Goal: Task Accomplishment & Management: Complete application form

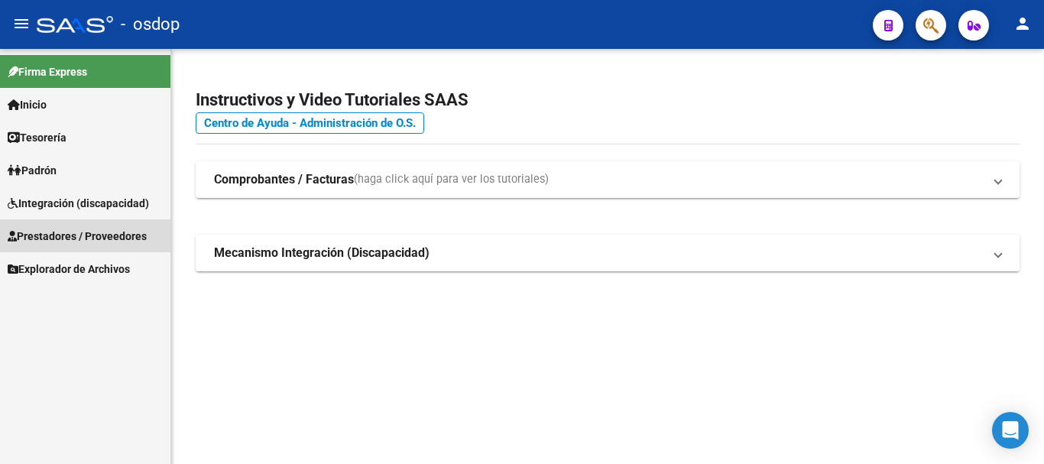
click at [70, 232] on span "Prestadores / Proveedores" at bounding box center [77, 236] width 139 height 17
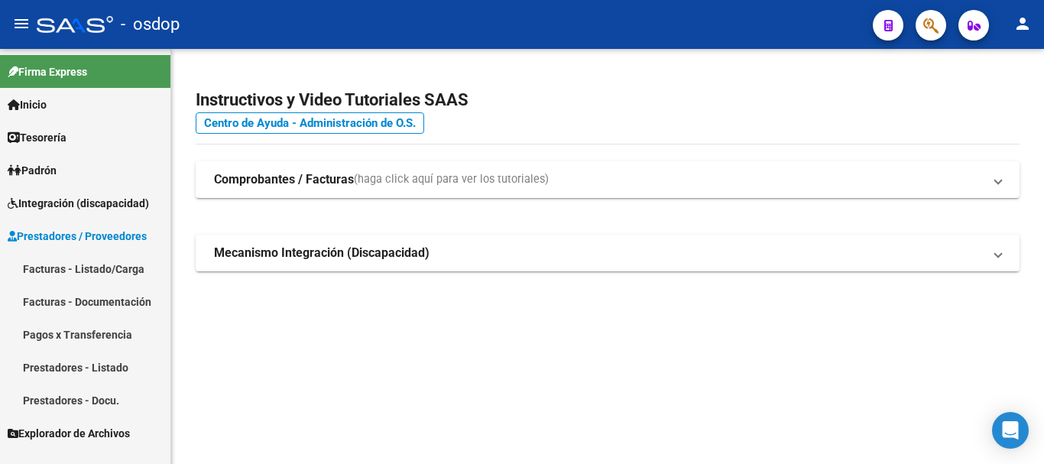
click at [49, 362] on link "Prestadores - Listado" at bounding box center [85, 367] width 171 height 33
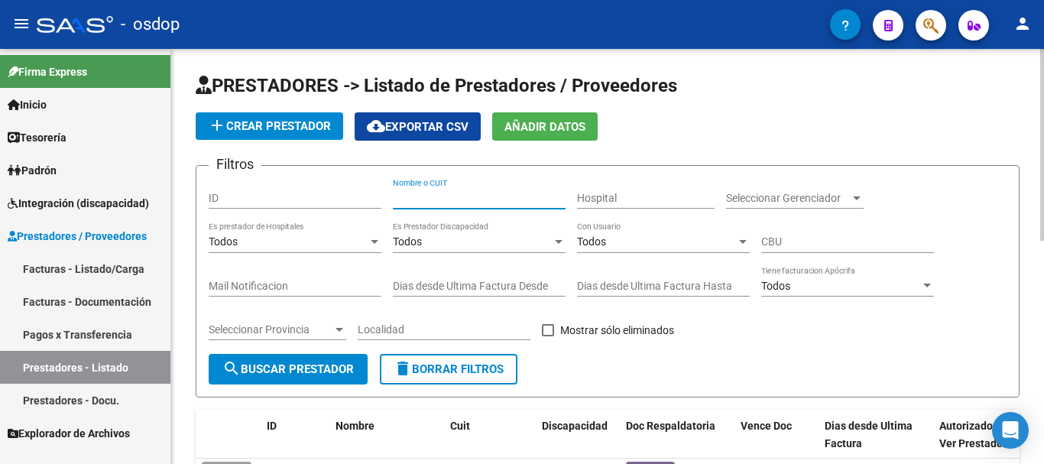
click at [427, 203] on input "Nombre o CUIT" at bounding box center [479, 198] width 173 height 13
type input "27396352090"
click at [329, 371] on span "search Buscar Prestador" at bounding box center [289, 369] width 132 height 14
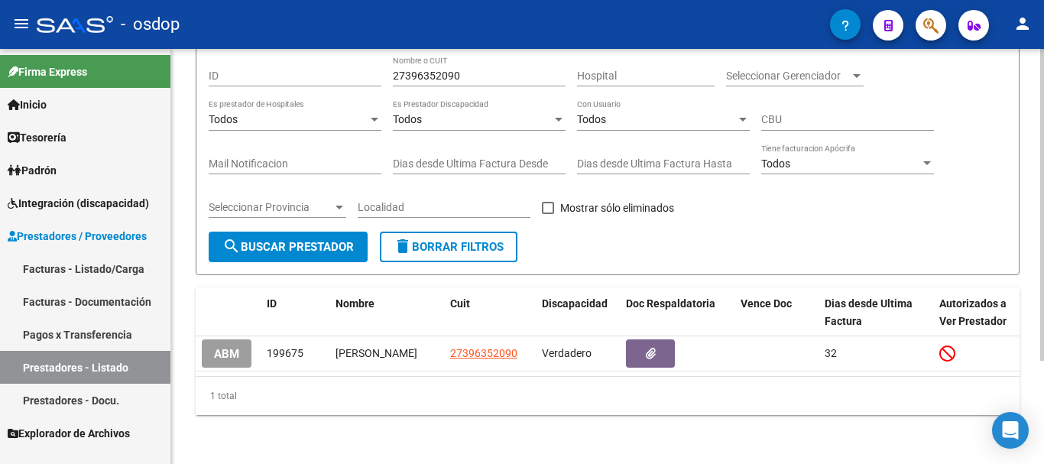
scroll to position [138, 0]
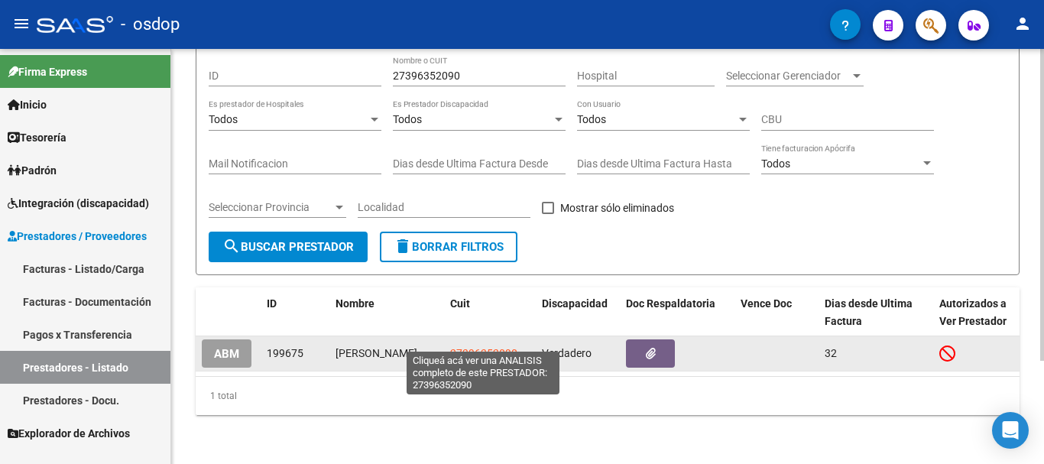
click at [456, 347] on span "27396352090" at bounding box center [483, 353] width 67 height 12
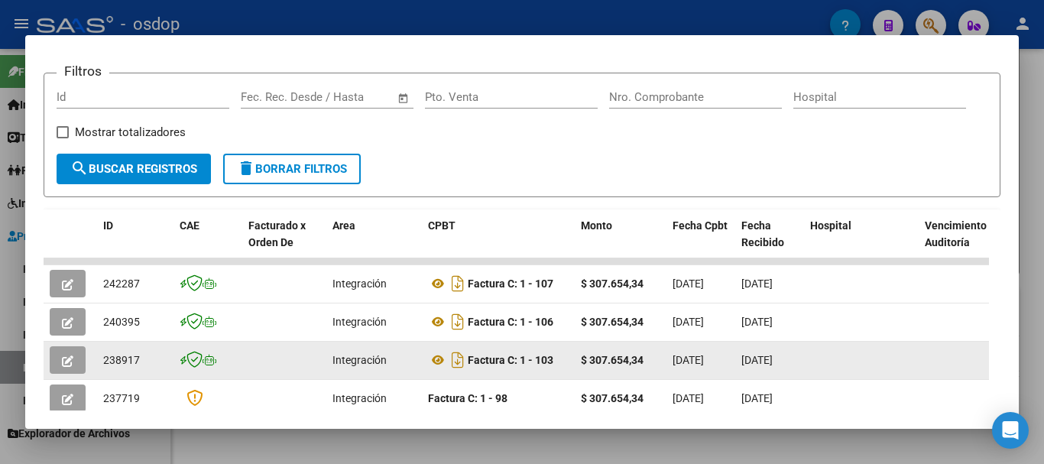
scroll to position [210, 0]
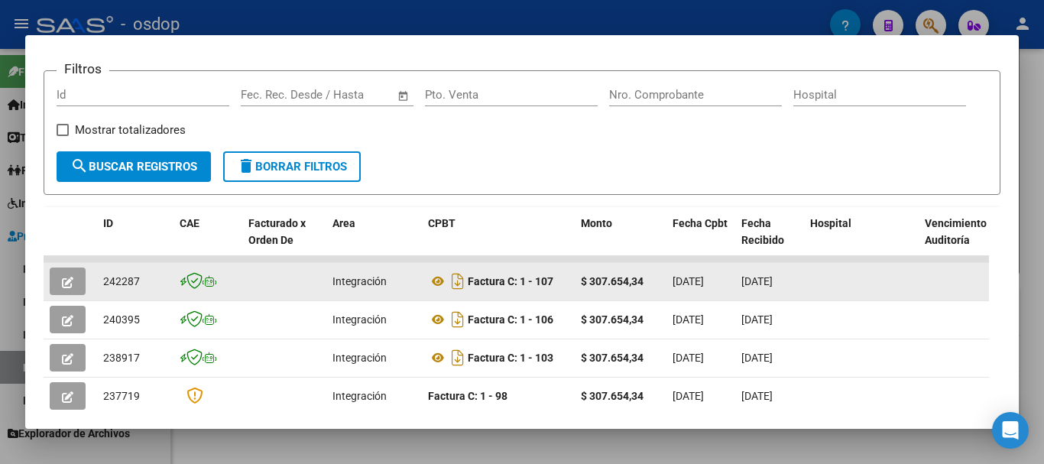
click at [65, 288] on icon "button" at bounding box center [67, 282] width 11 height 11
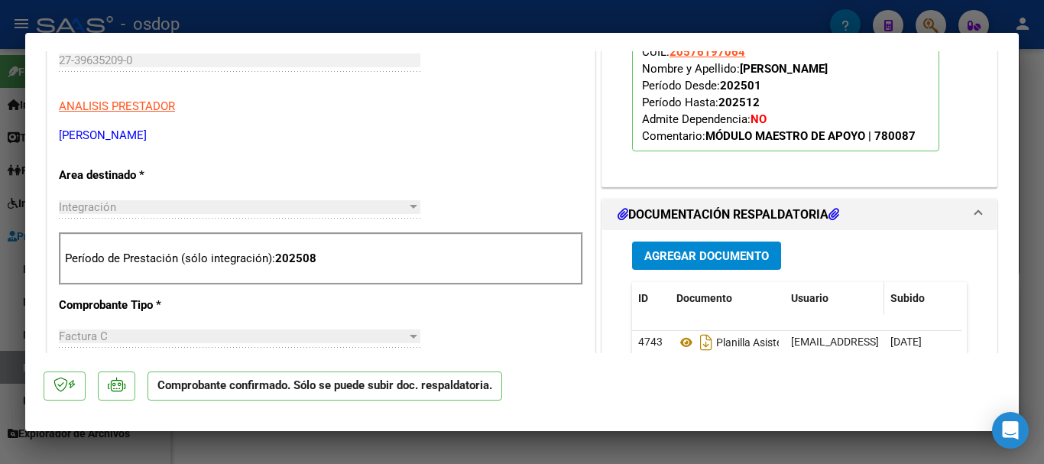
scroll to position [535, 0]
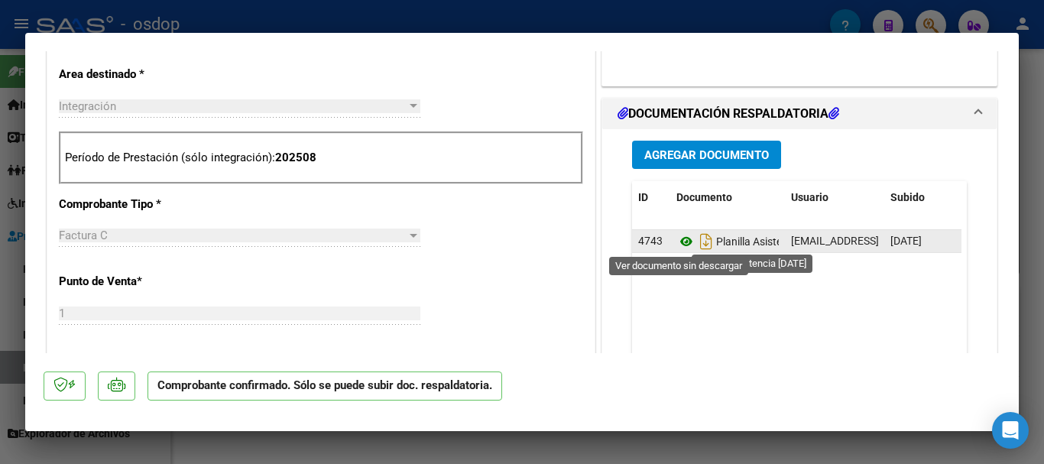
click at [682, 239] on icon at bounding box center [687, 241] width 20 height 18
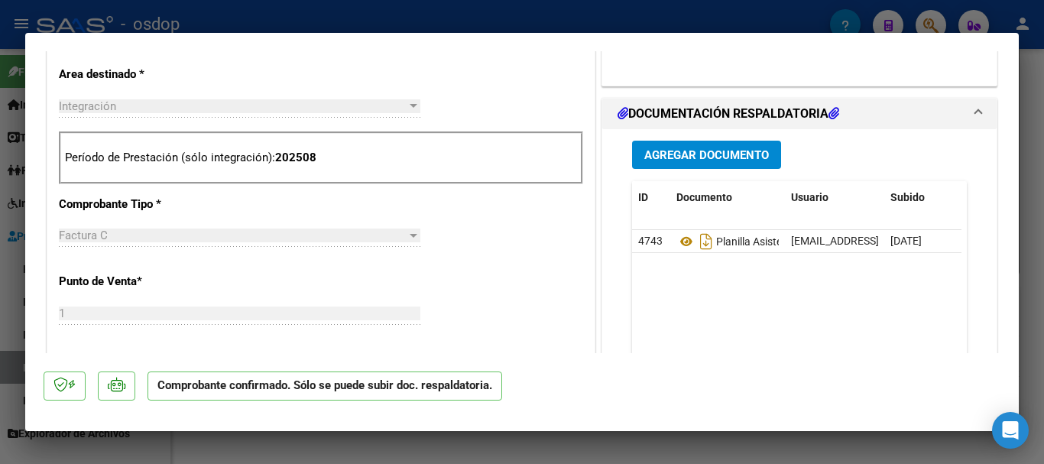
type input "$ 0,00"
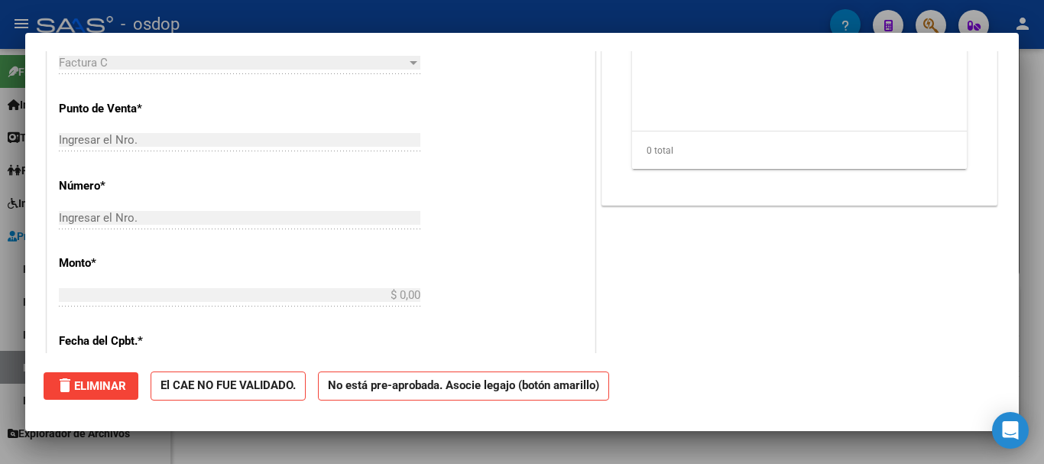
scroll to position [0, 0]
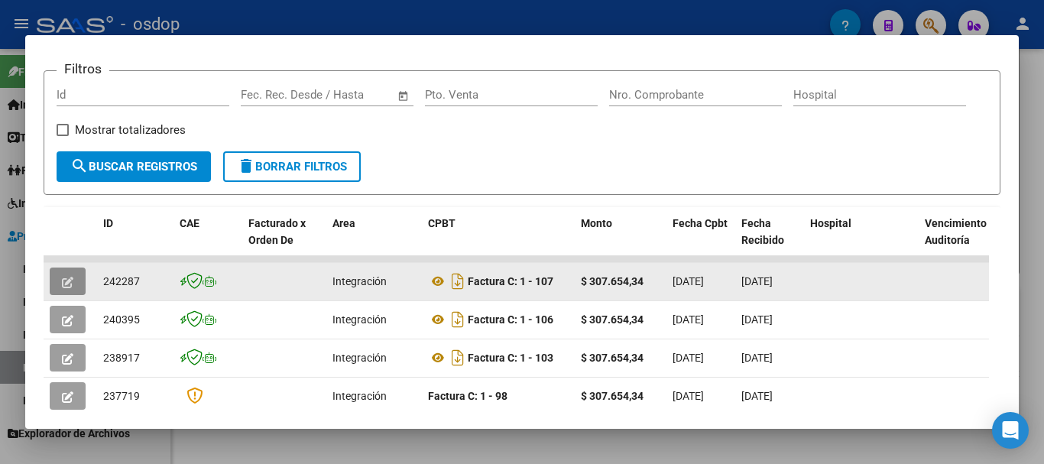
click at [60, 287] on button "button" at bounding box center [68, 282] width 36 height 28
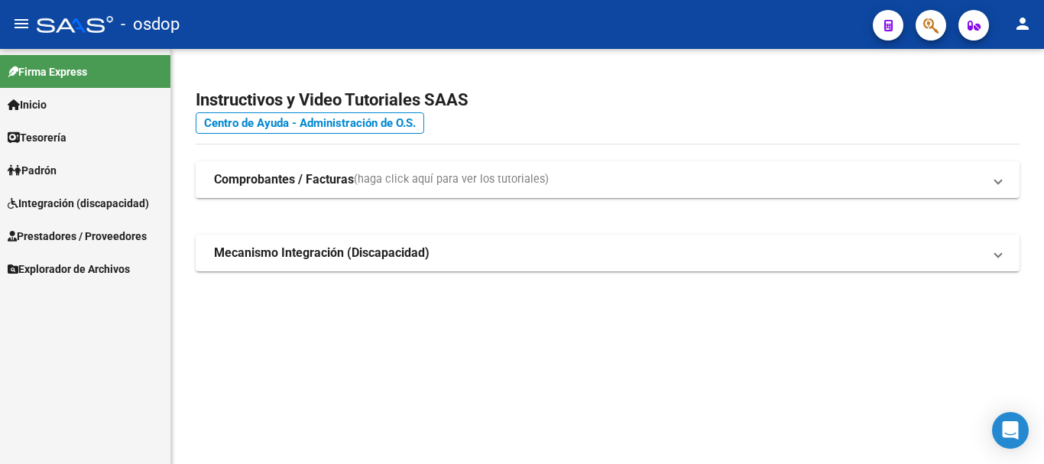
click at [77, 235] on span "Prestadores / Proveedores" at bounding box center [77, 236] width 139 height 17
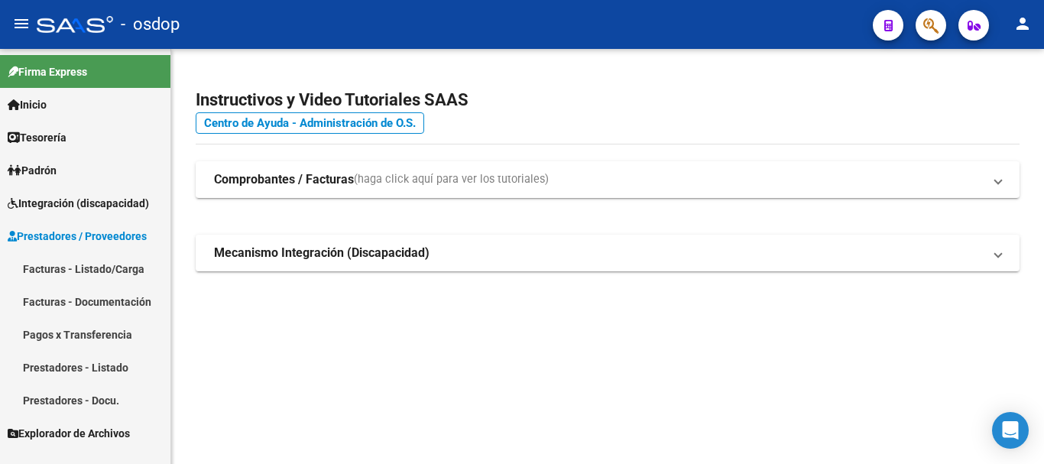
click at [83, 268] on link "Facturas - Listado/Carga" at bounding box center [85, 268] width 171 height 33
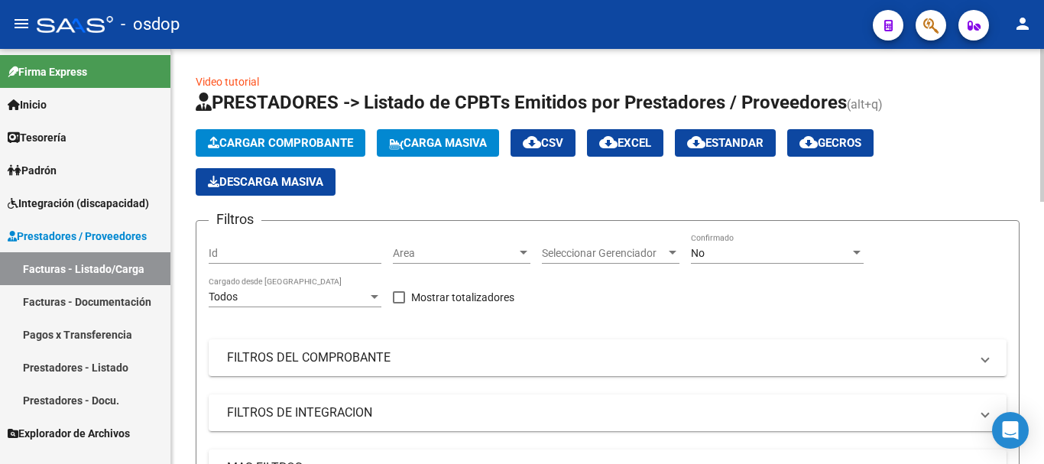
click at [287, 139] on span "Cargar Comprobante" at bounding box center [280, 143] width 145 height 14
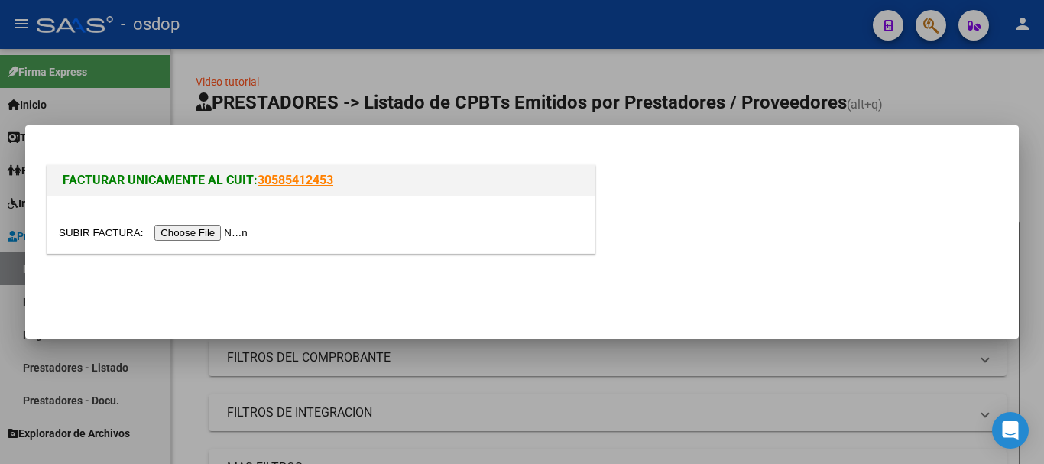
click at [219, 229] on input "file" at bounding box center [155, 233] width 193 height 16
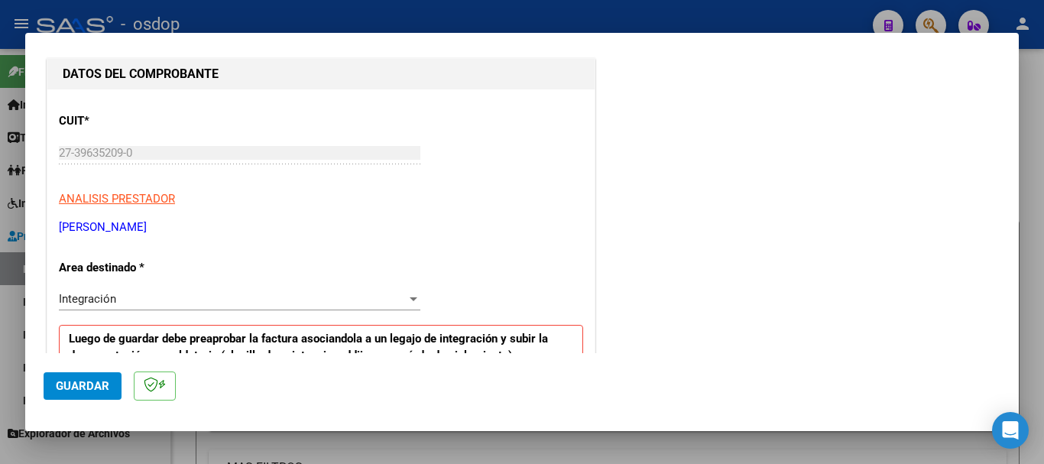
scroll to position [306, 0]
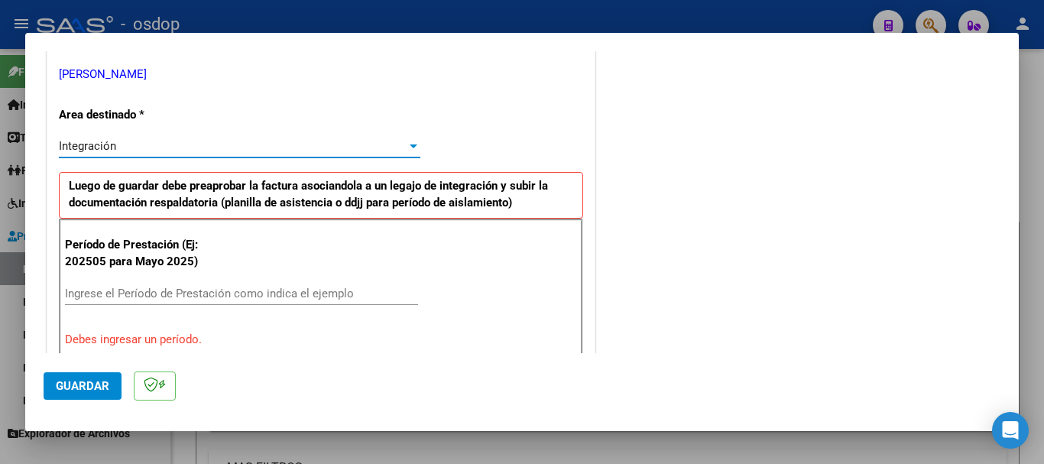
click at [111, 147] on span "Integración" at bounding box center [87, 146] width 57 height 14
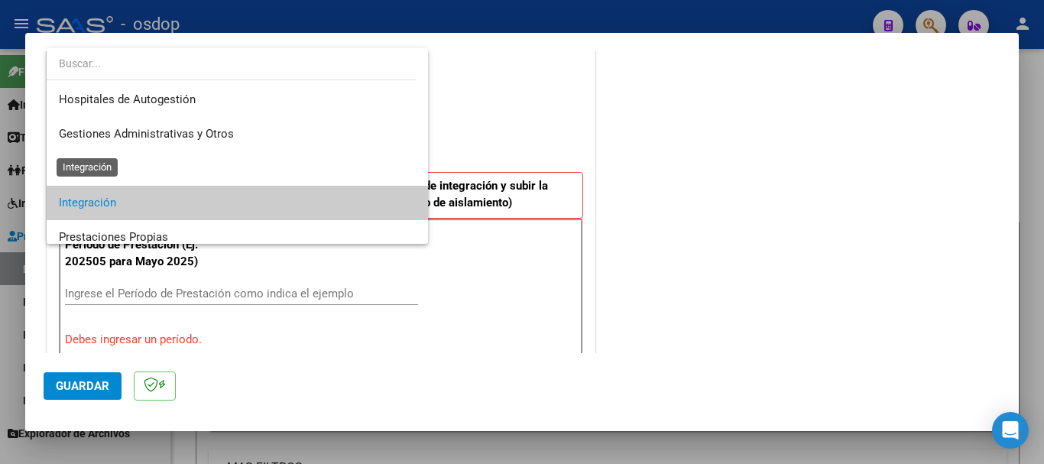
scroll to position [57, 0]
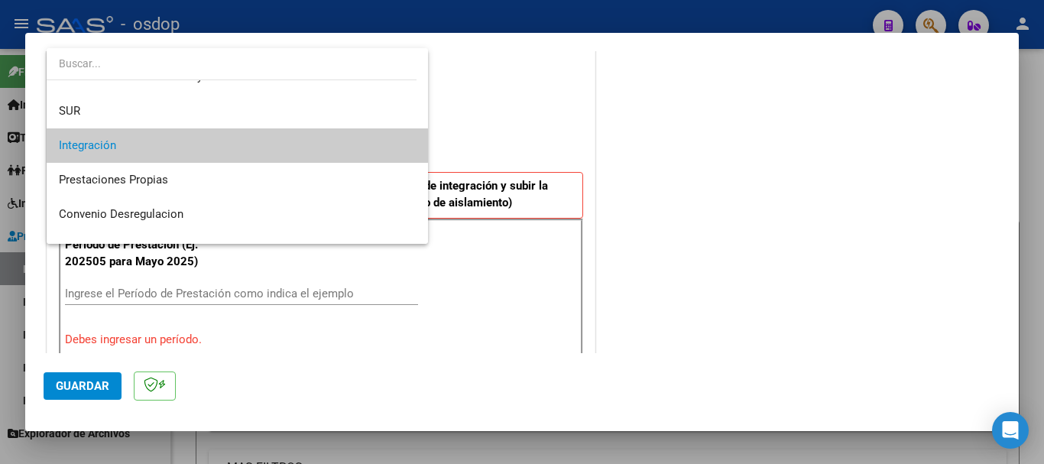
click at [191, 150] on span "Integración" at bounding box center [237, 145] width 357 height 34
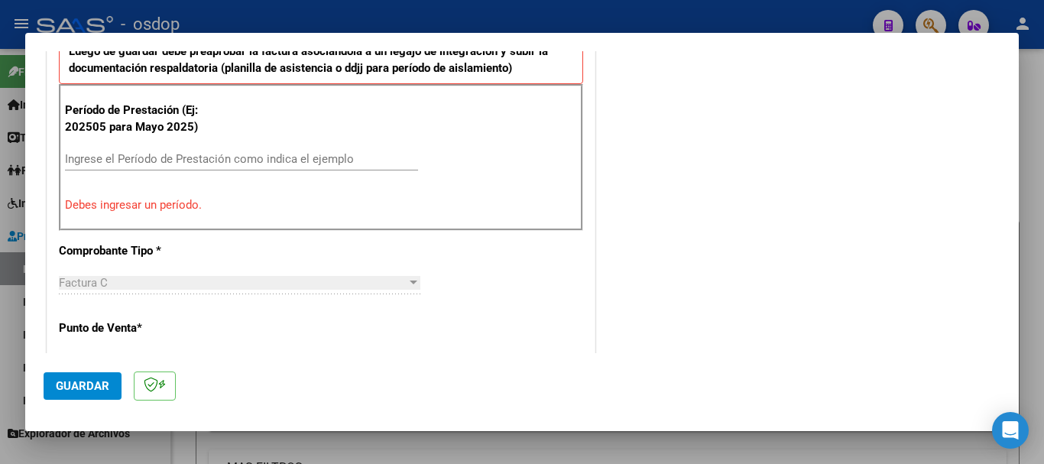
scroll to position [459, 0]
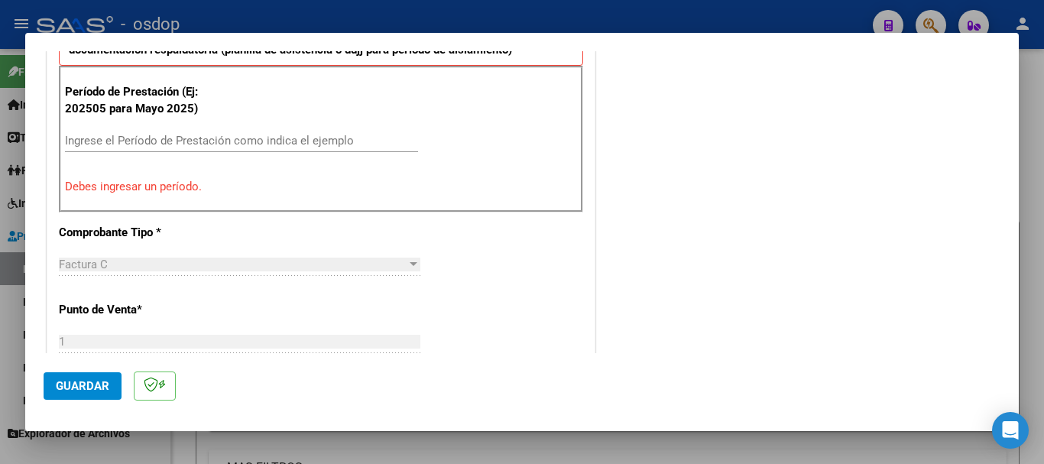
click at [115, 139] on input "Ingrese el Período de Prestación como indica el ejemplo" at bounding box center [241, 141] width 353 height 14
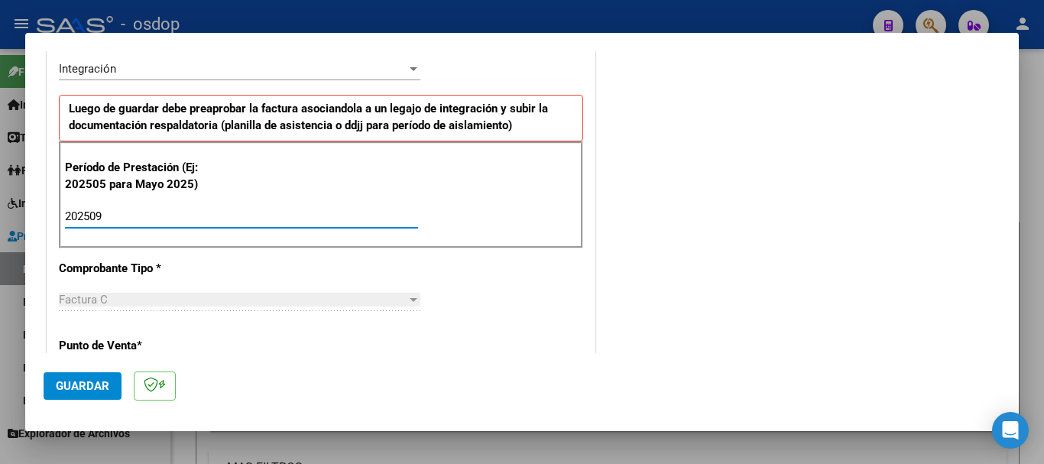
scroll to position [382, 0]
type input "202509"
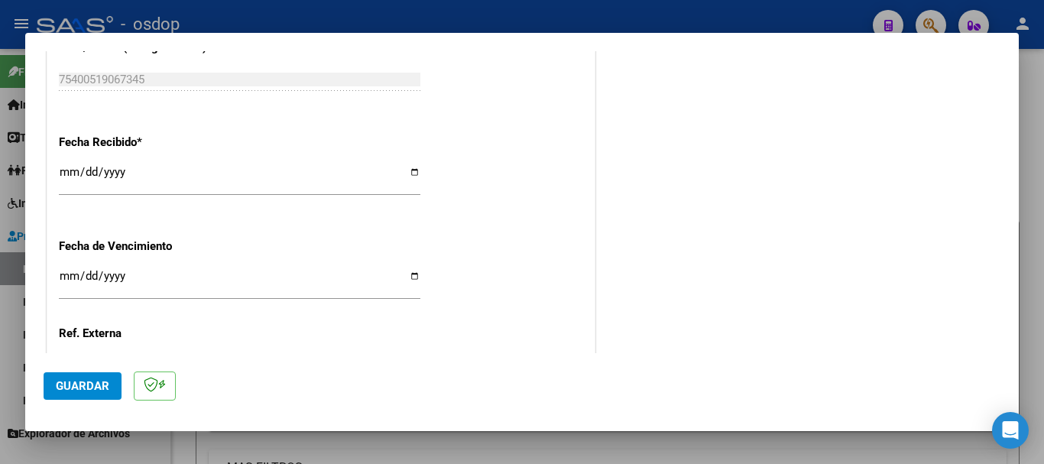
scroll to position [1070, 0]
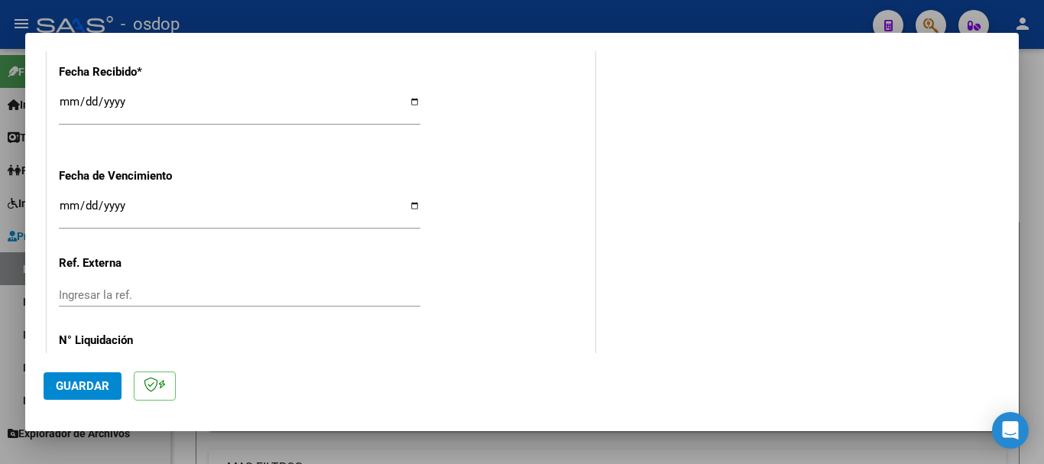
click at [84, 382] on span "Guardar" at bounding box center [83, 386] width 54 height 14
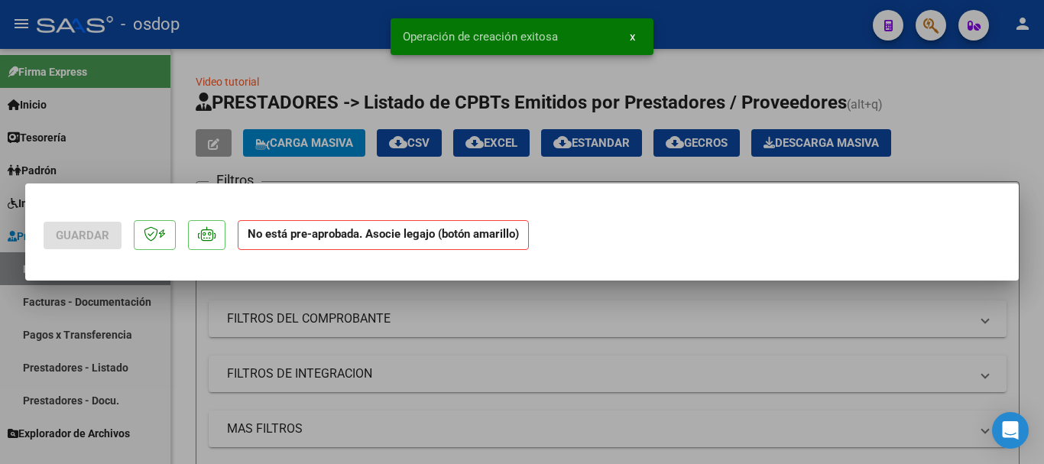
scroll to position [0, 0]
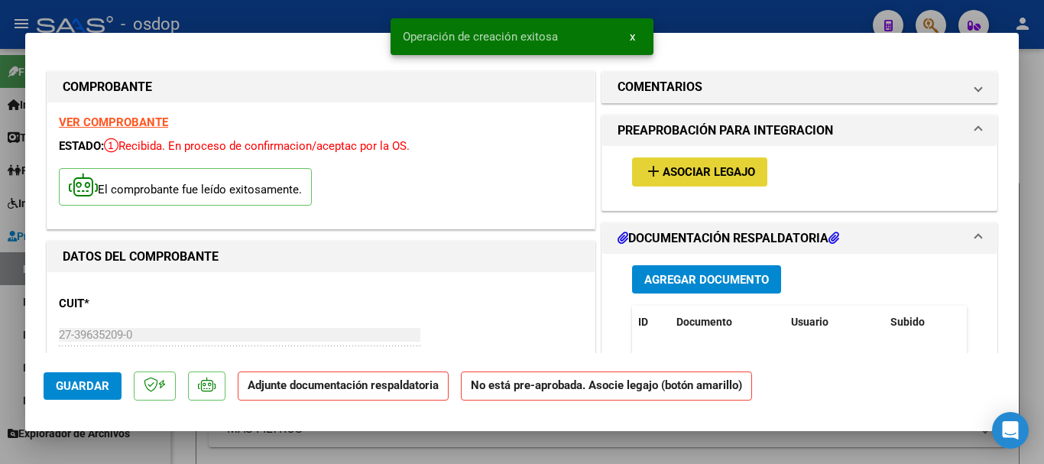
click at [725, 177] on span "Asociar Legajo" at bounding box center [709, 173] width 93 height 14
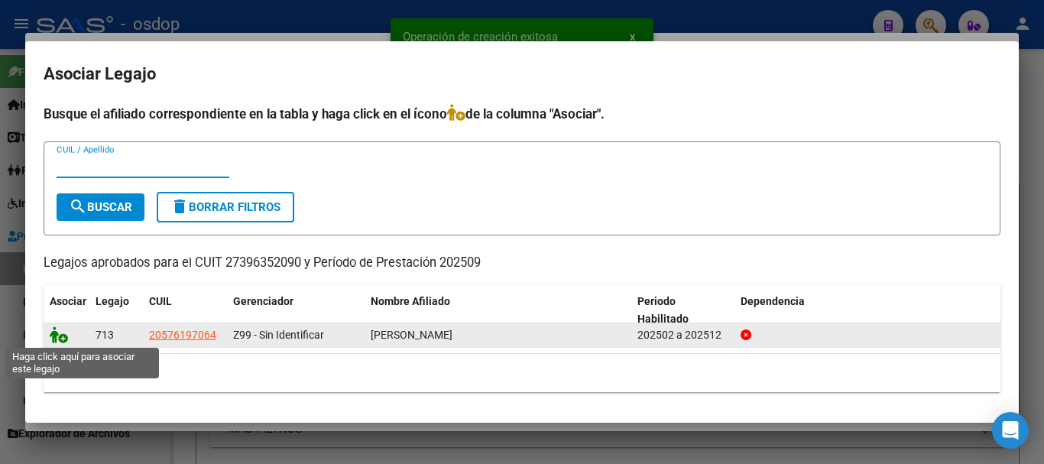
click at [62, 333] on icon at bounding box center [59, 334] width 18 height 17
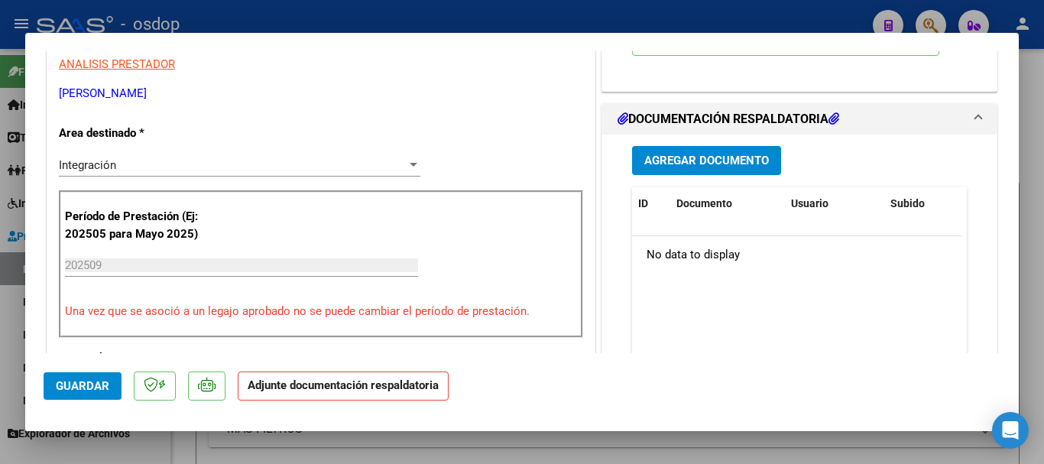
scroll to position [382, 0]
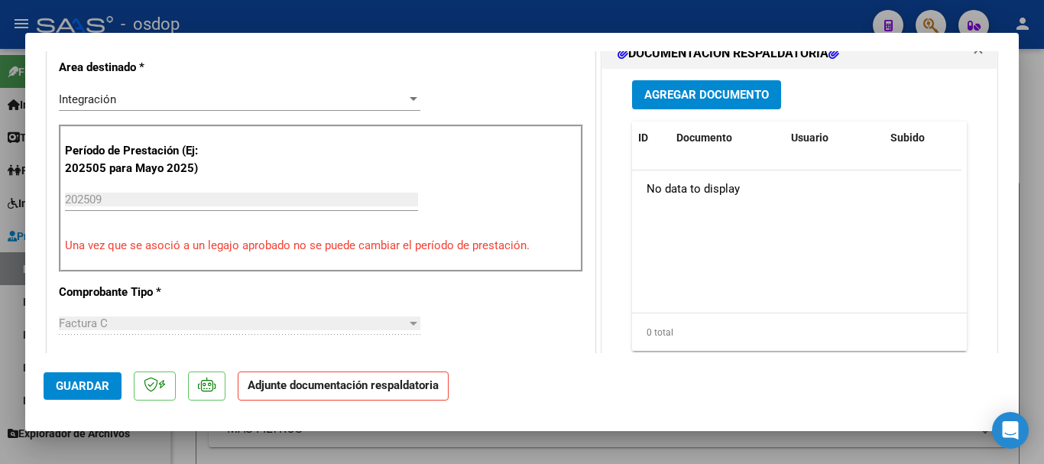
click at [674, 96] on span "Agregar Documento" at bounding box center [707, 96] width 125 height 14
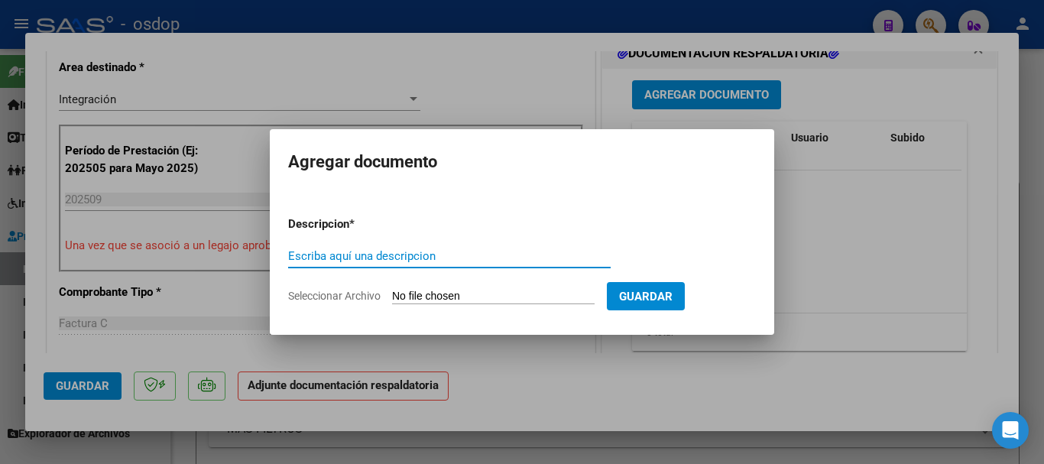
click at [372, 247] on div "Escriba aquí una descripcion" at bounding box center [449, 256] width 323 height 23
type input "planilla asistencia periodo [DATE]"
click at [451, 294] on input "Seleccionar Archivo" at bounding box center [493, 297] width 203 height 15
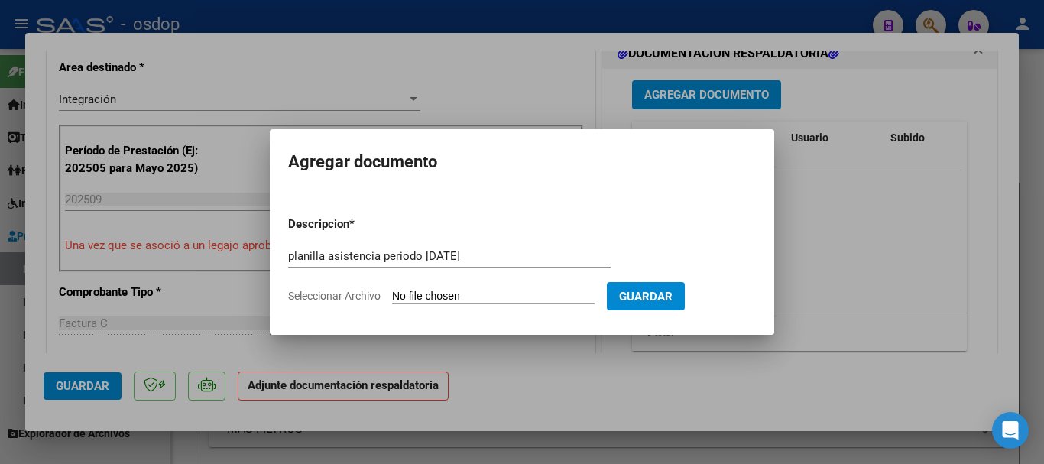
type input "C:\fakepath\planilla .pdf"
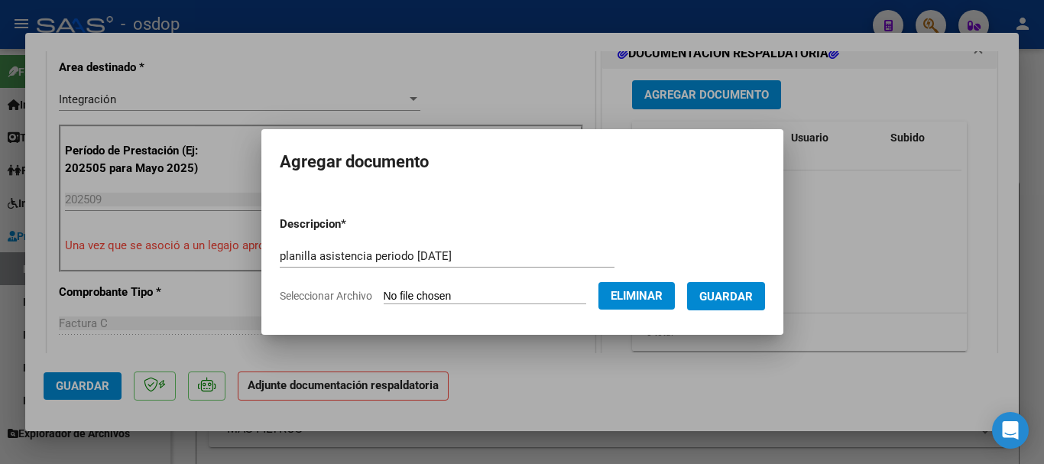
click at [738, 301] on span "Guardar" at bounding box center [727, 297] width 54 height 14
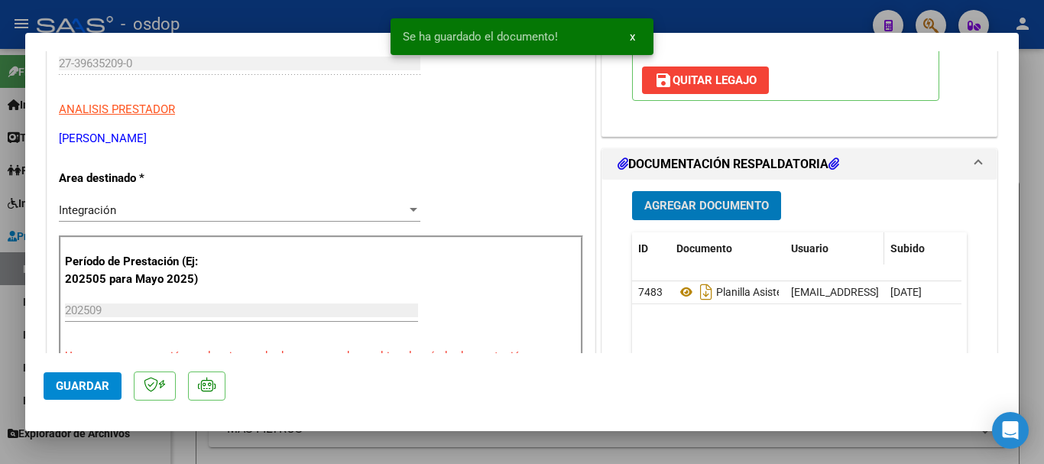
scroll to position [306, 0]
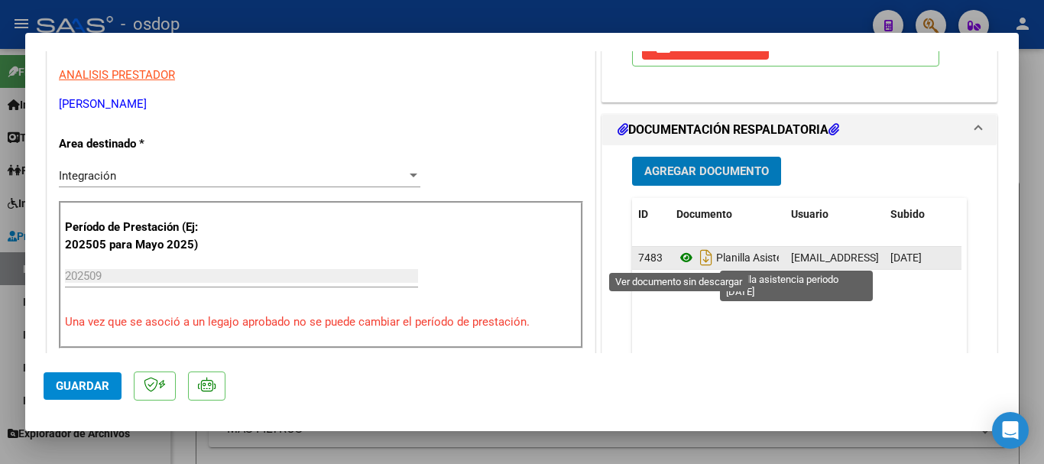
click at [687, 260] on icon at bounding box center [687, 258] width 20 height 18
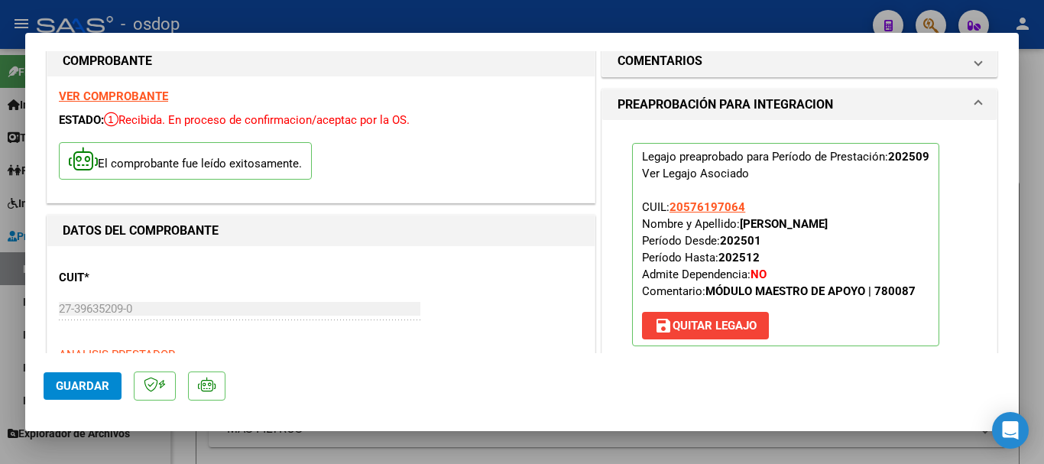
scroll to position [0, 0]
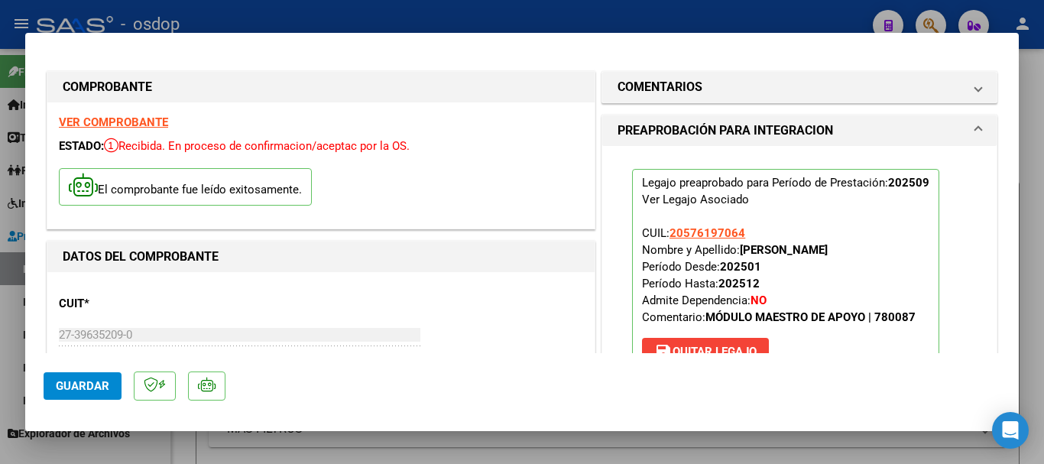
click at [130, 121] on strong "VER COMPROBANTE" at bounding box center [113, 122] width 109 height 14
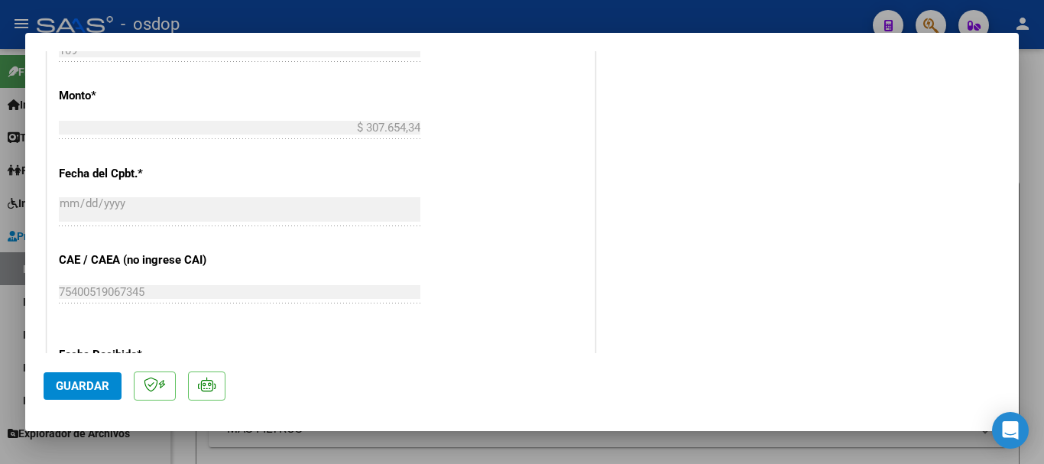
scroll to position [994, 0]
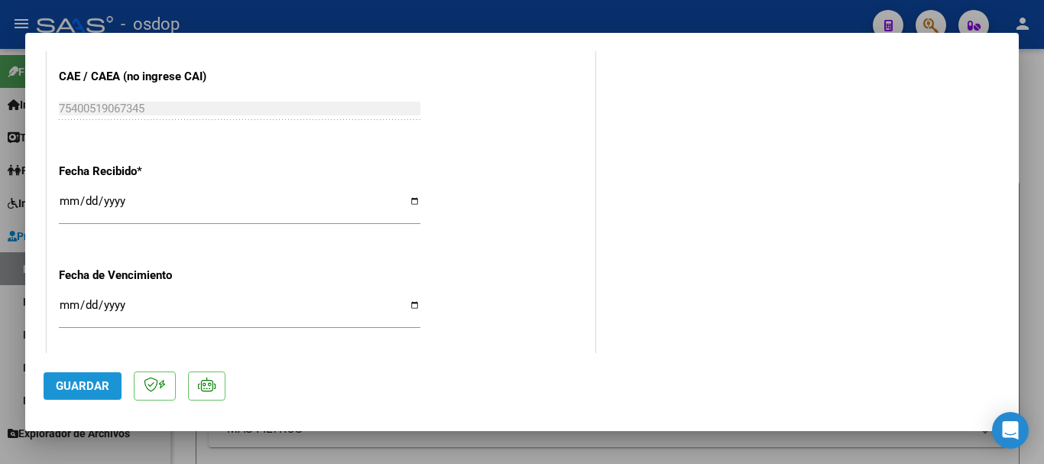
click at [82, 385] on span "Guardar" at bounding box center [83, 386] width 54 height 14
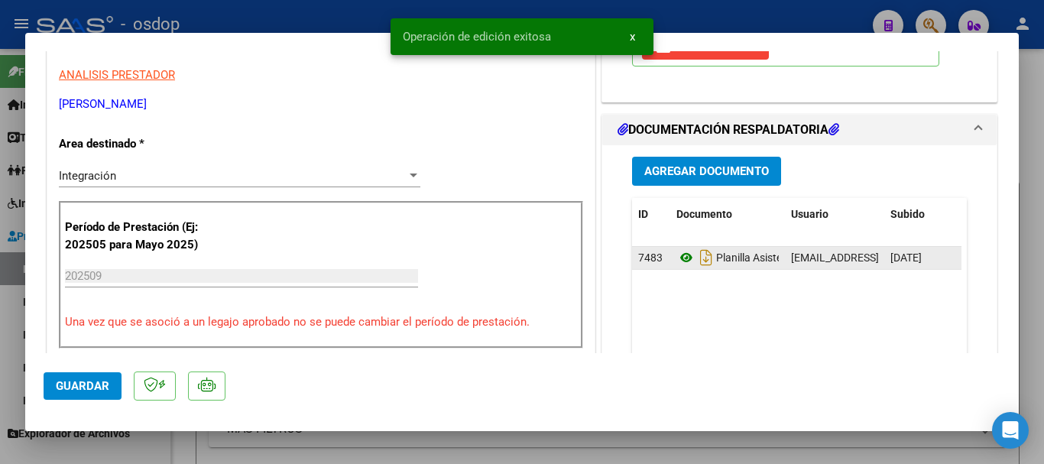
scroll to position [0, 0]
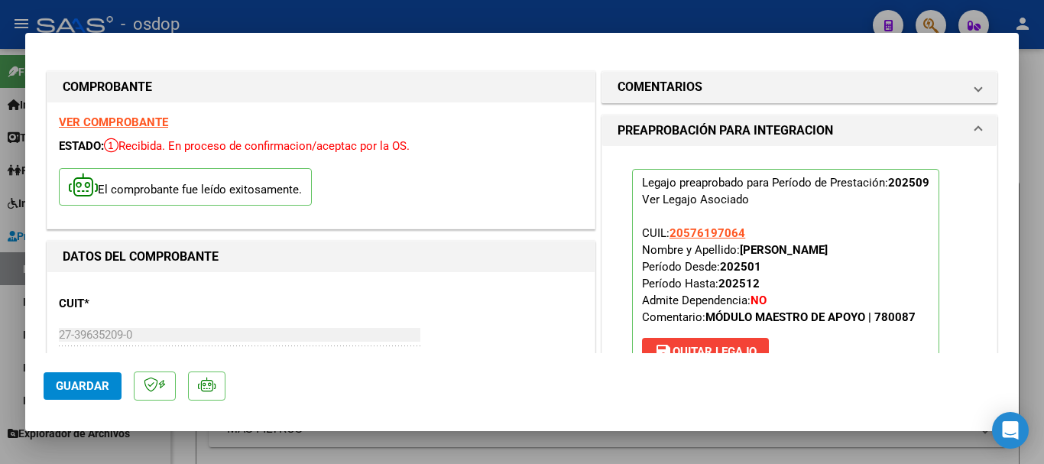
type input "$ 0,00"
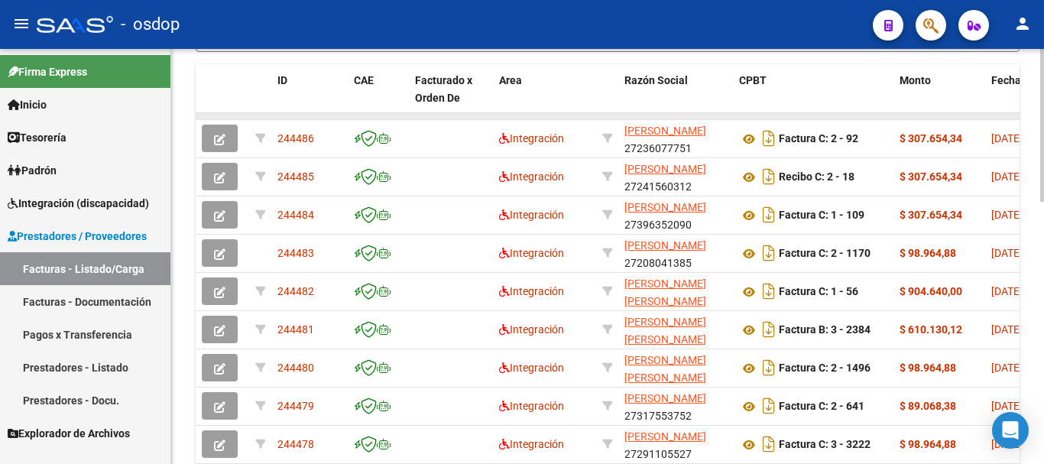
scroll to position [459, 0]
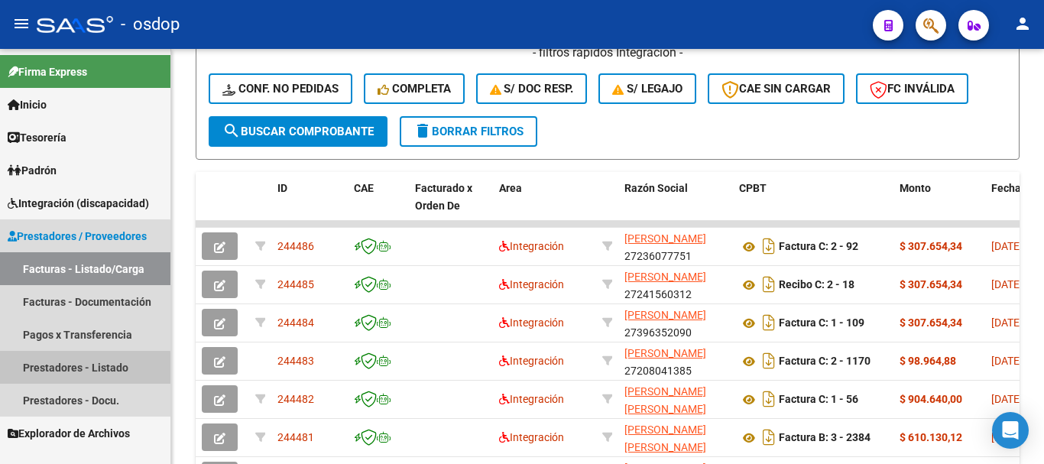
click at [54, 369] on link "Prestadores - Listado" at bounding box center [85, 367] width 171 height 33
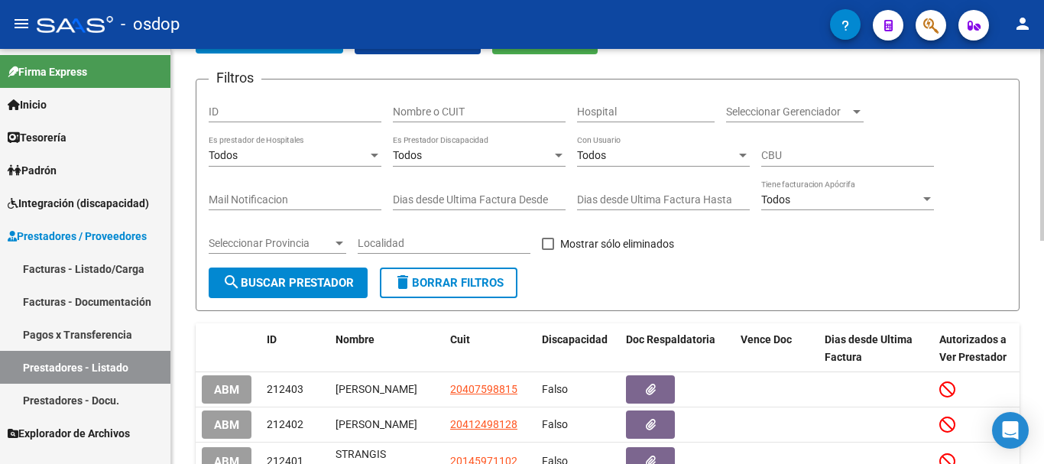
scroll to position [459, 0]
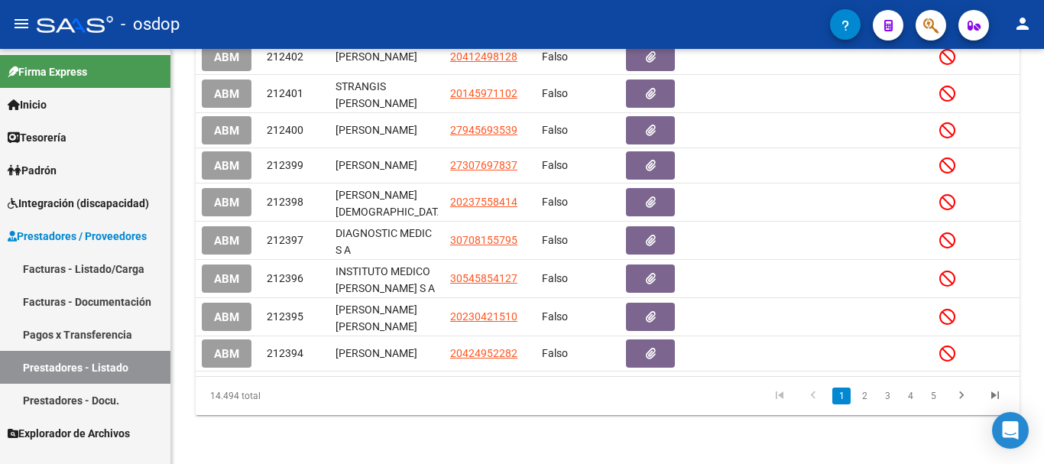
click at [57, 372] on link "Prestadores - Listado" at bounding box center [85, 367] width 171 height 33
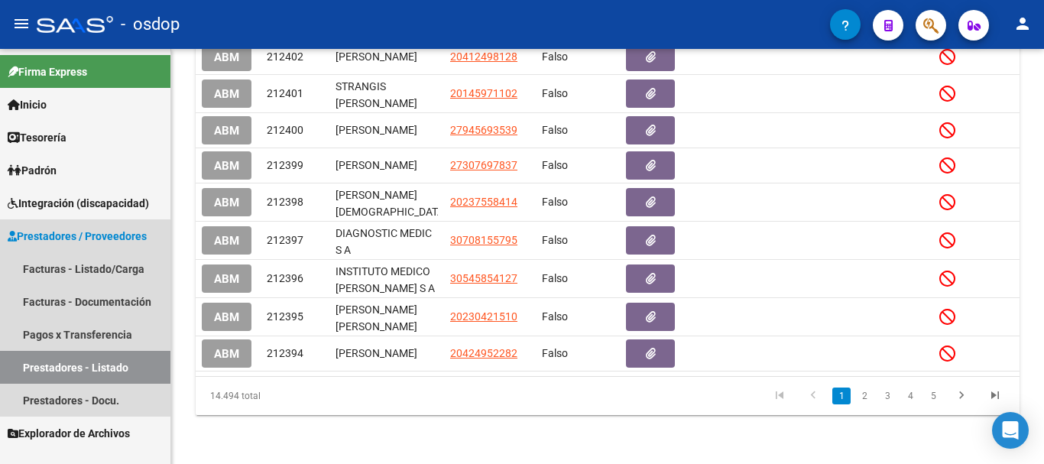
click at [83, 366] on link "Prestadores - Listado" at bounding box center [85, 367] width 171 height 33
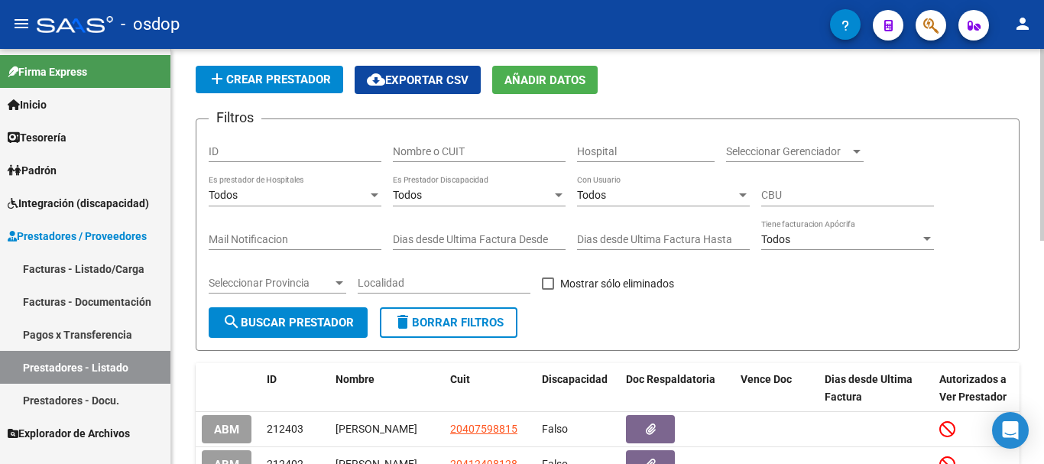
scroll to position [0, 0]
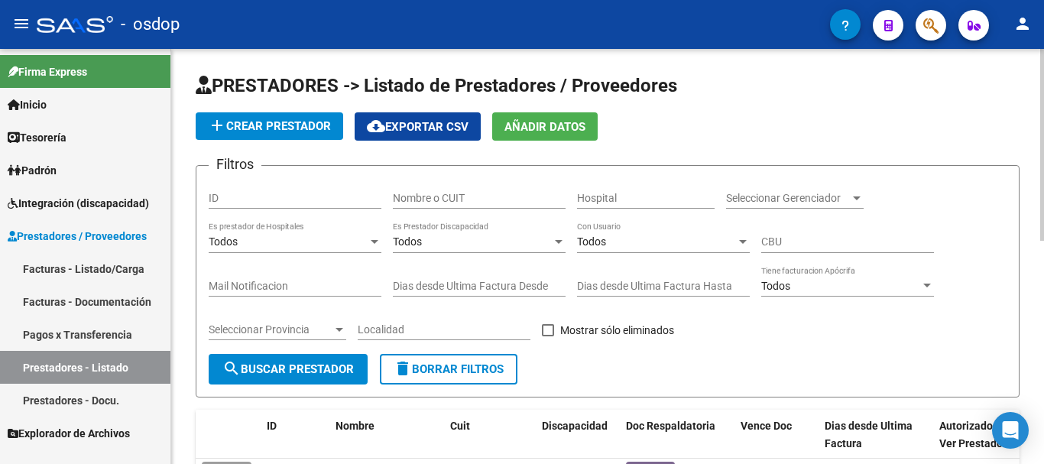
click at [447, 196] on input "Nombre o CUIT" at bounding box center [479, 198] width 173 height 13
type input "27396352090"
click at [299, 366] on span "search Buscar Prestador" at bounding box center [289, 369] width 132 height 14
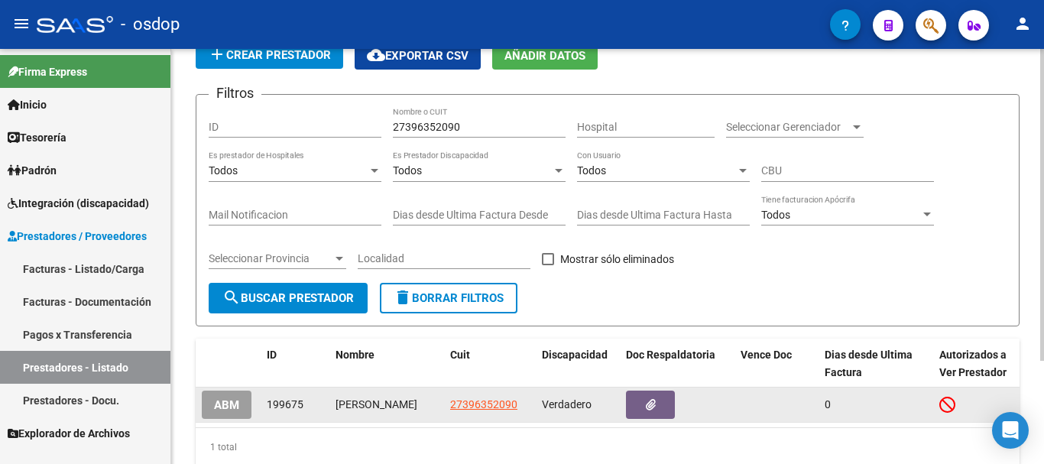
scroll to position [138, 0]
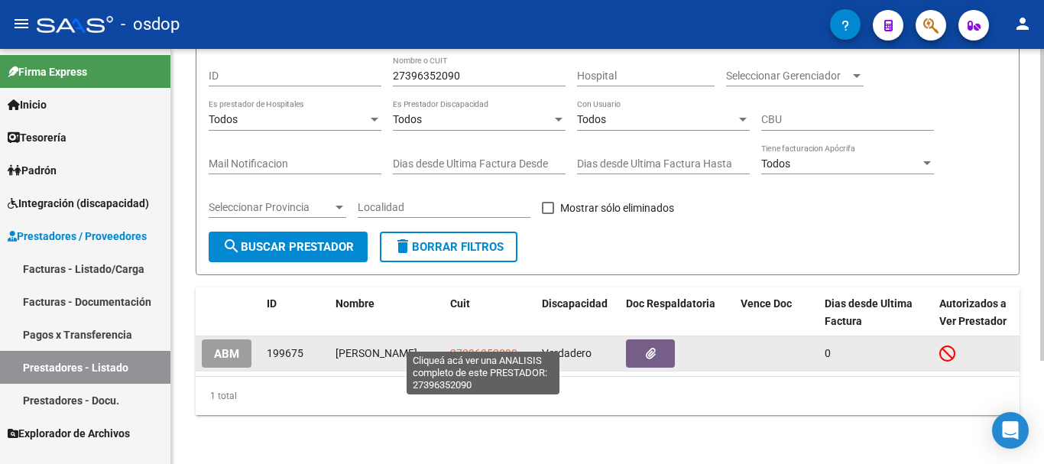
click at [479, 347] on span "27396352090" at bounding box center [483, 353] width 67 height 12
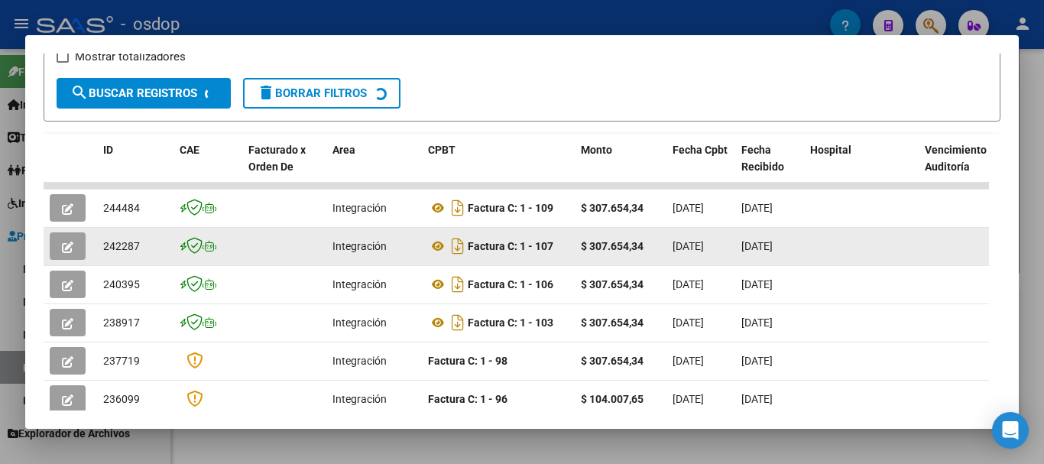
scroll to position [287, 0]
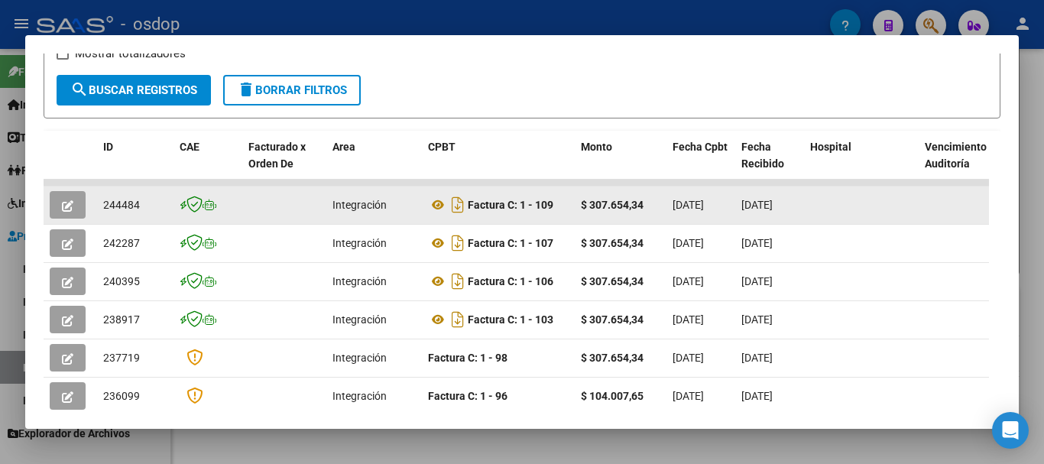
click at [63, 212] on icon "button" at bounding box center [67, 205] width 11 height 11
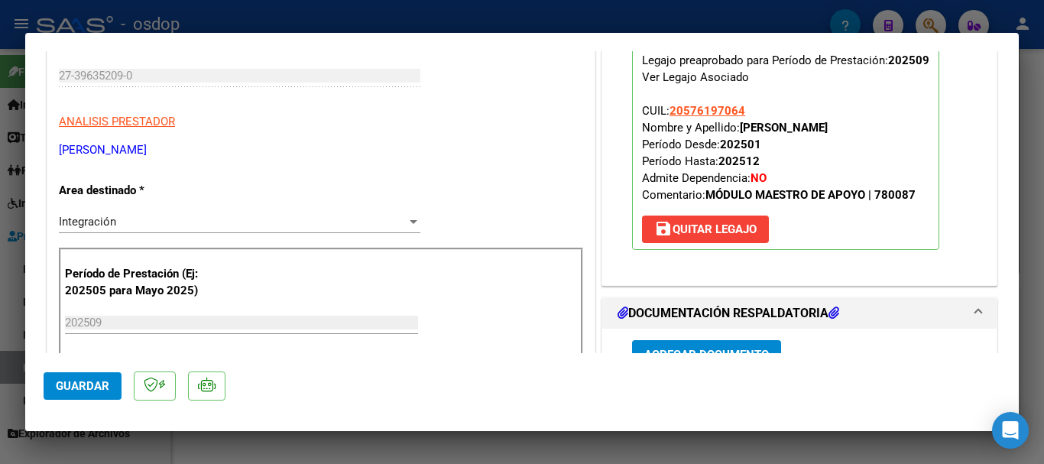
scroll to position [382, 0]
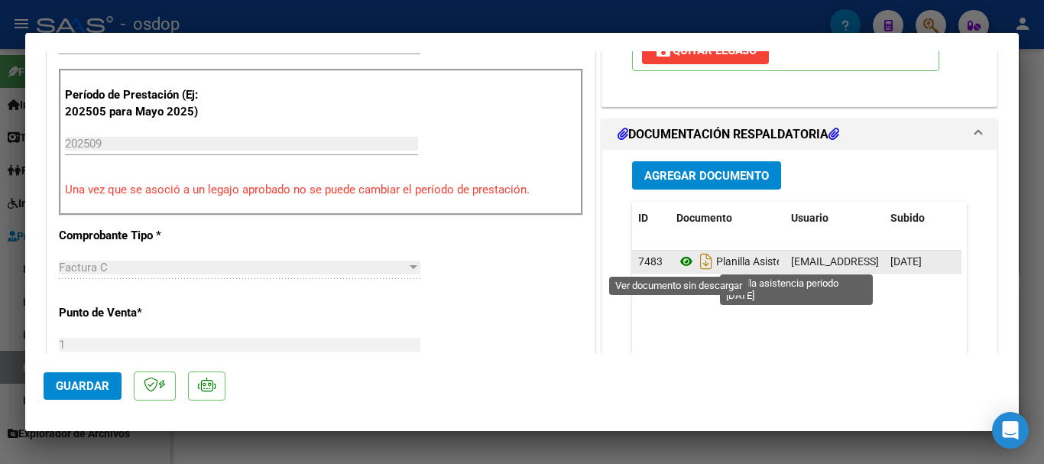
click at [681, 263] on icon at bounding box center [687, 261] width 20 height 18
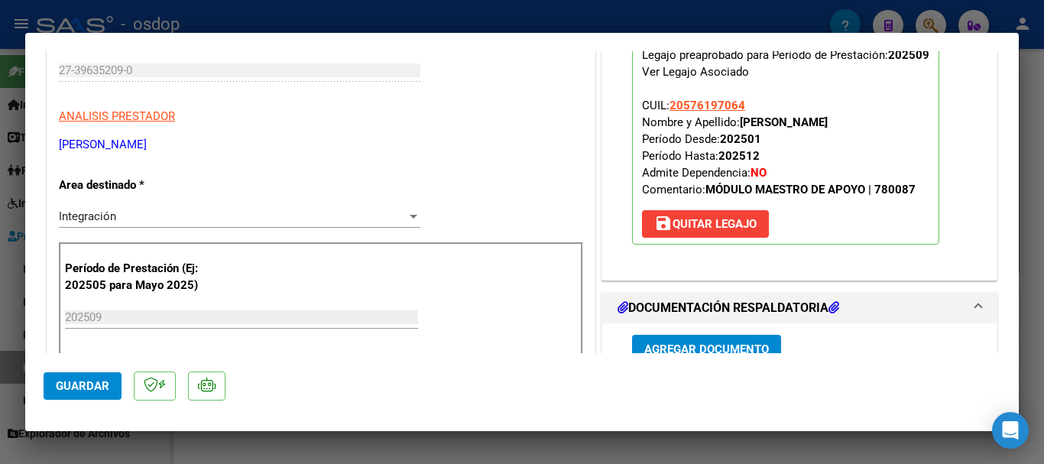
scroll to position [0, 0]
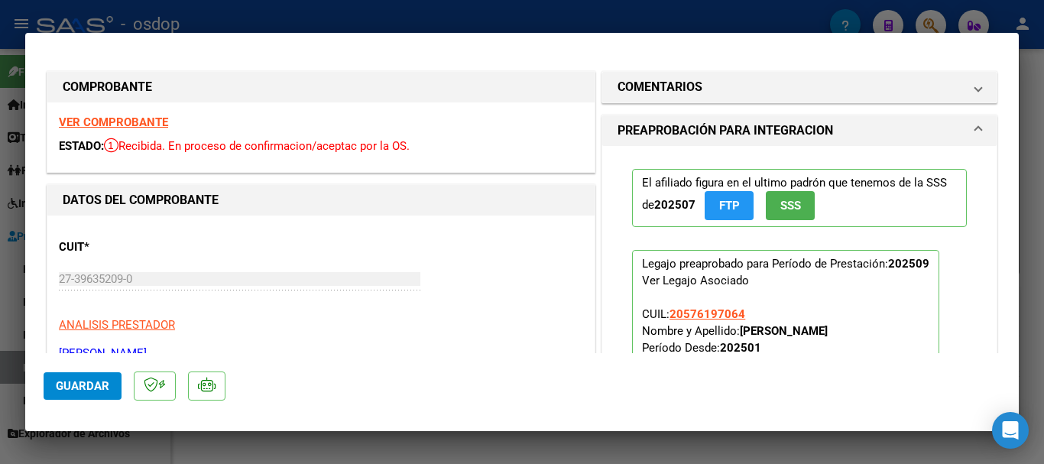
type input "$ 0,00"
